Goal: Task Accomplishment & Management: Manage account settings

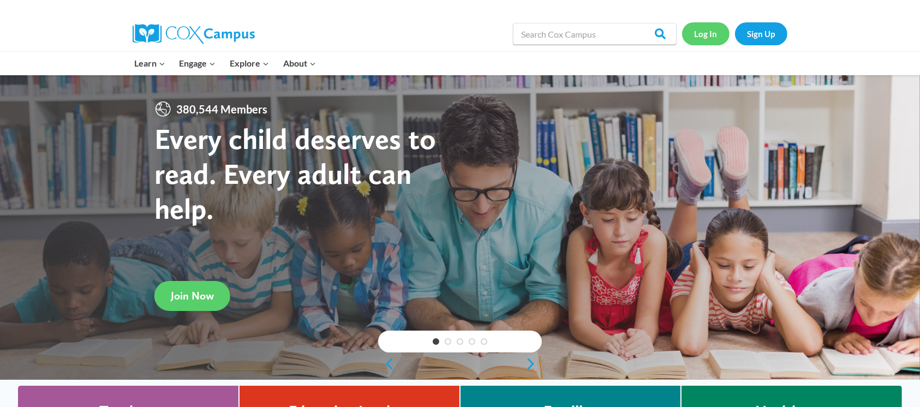
click at [708, 37] on link "Log In" at bounding box center [705, 33] width 47 height 22
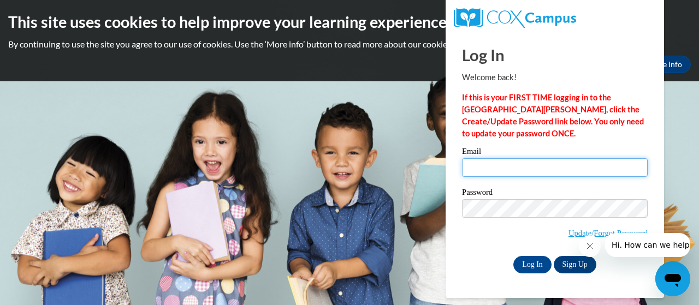
click at [508, 165] on input "Email" at bounding box center [555, 167] width 186 height 19
type input "[EMAIL_ADDRESS][DOMAIN_NAME]"
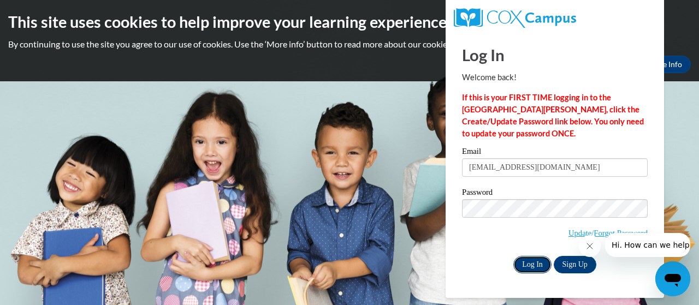
click at [535, 263] on input "Log In" at bounding box center [532, 264] width 38 height 17
